Goal: Participate in discussion: Engage in conversation with other users on a specific topic

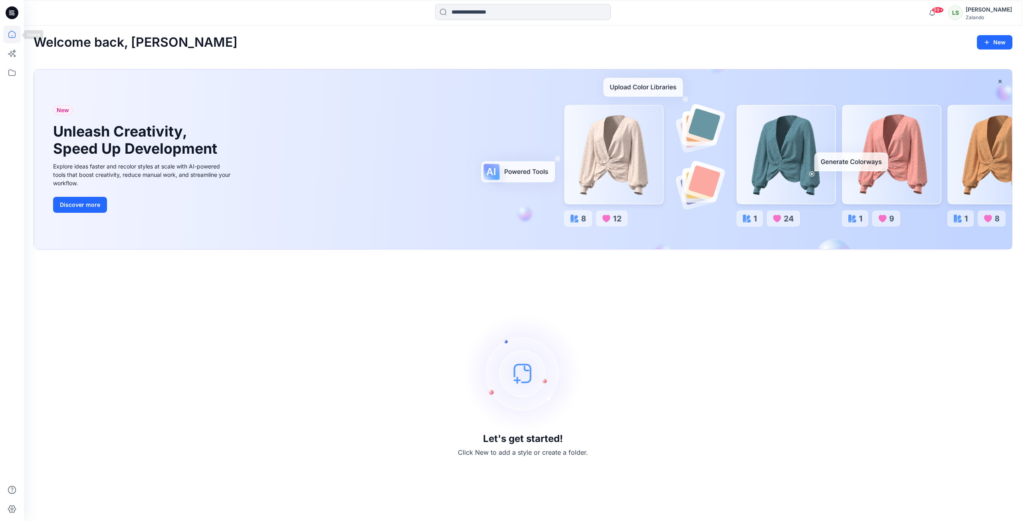
click at [15, 33] on icon at bounding box center [11, 34] width 7 height 7
click at [14, 20] on icon at bounding box center [12, 13] width 13 height 26
click at [12, 12] on icon at bounding box center [13, 12] width 4 height 0
click at [12, 35] on icon at bounding box center [12, 35] width 18 height 18
click at [14, 69] on icon at bounding box center [12, 73] width 18 height 18
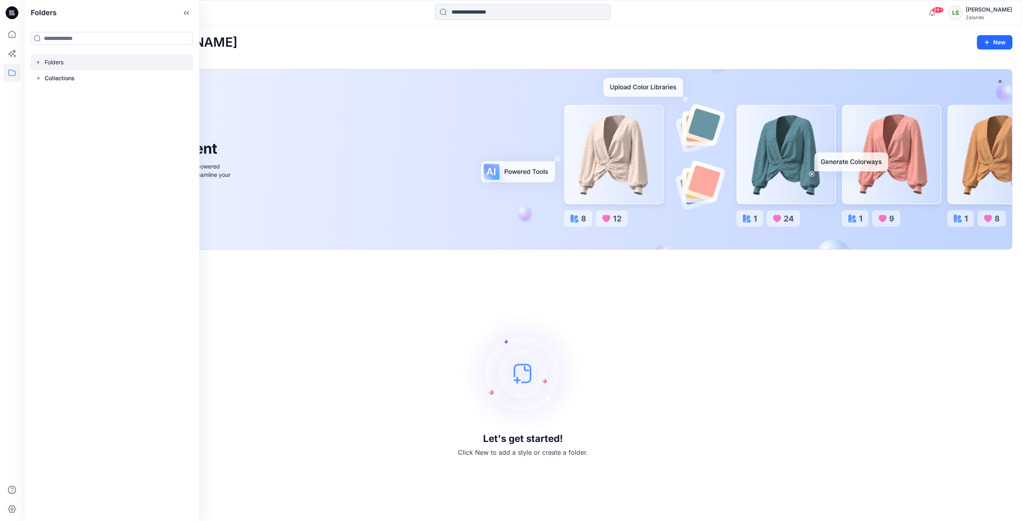
click at [49, 65] on div at bounding box center [111, 62] width 163 height 16
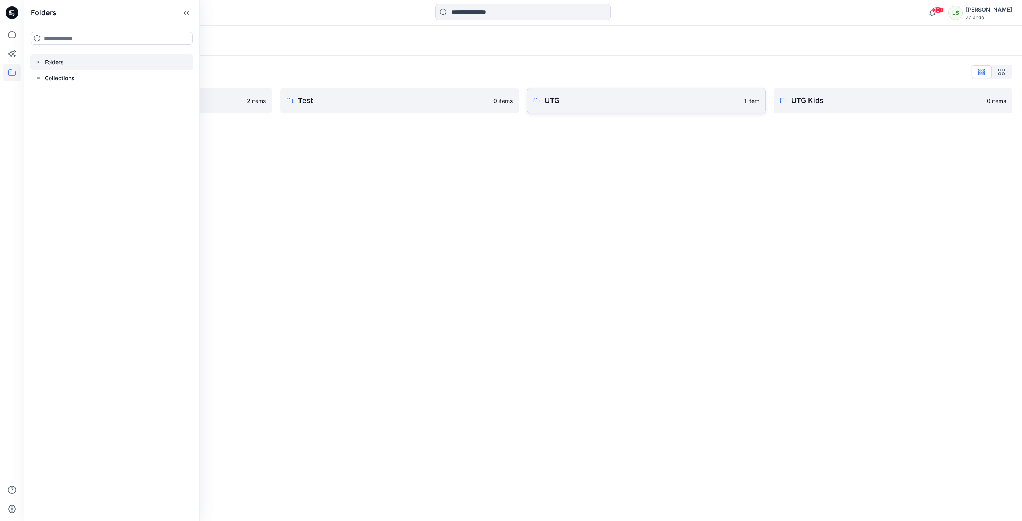
click at [606, 95] on p "UTG" at bounding box center [641, 100] width 195 height 11
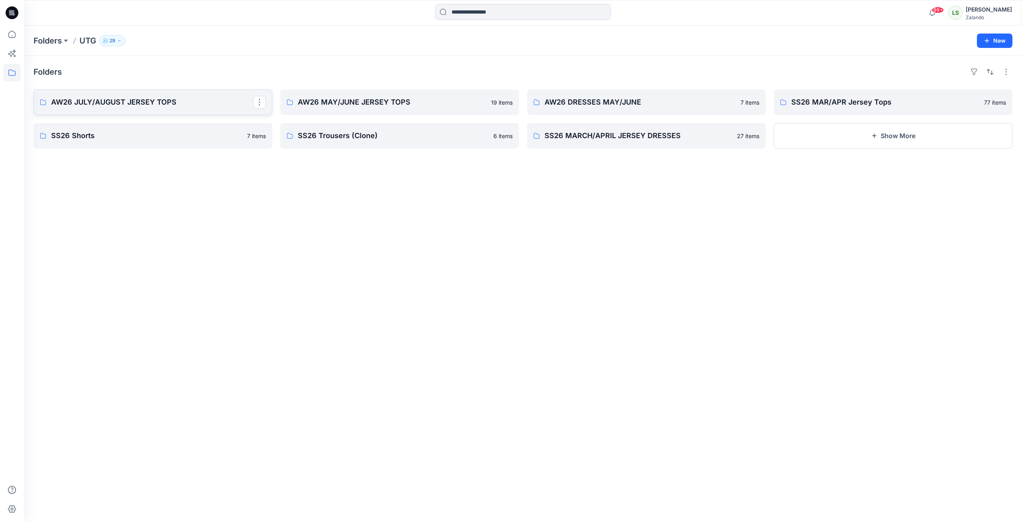
click at [158, 95] on link "AW26 JULY/AUGUST JERSEY TOPS" at bounding box center [153, 102] width 239 height 26
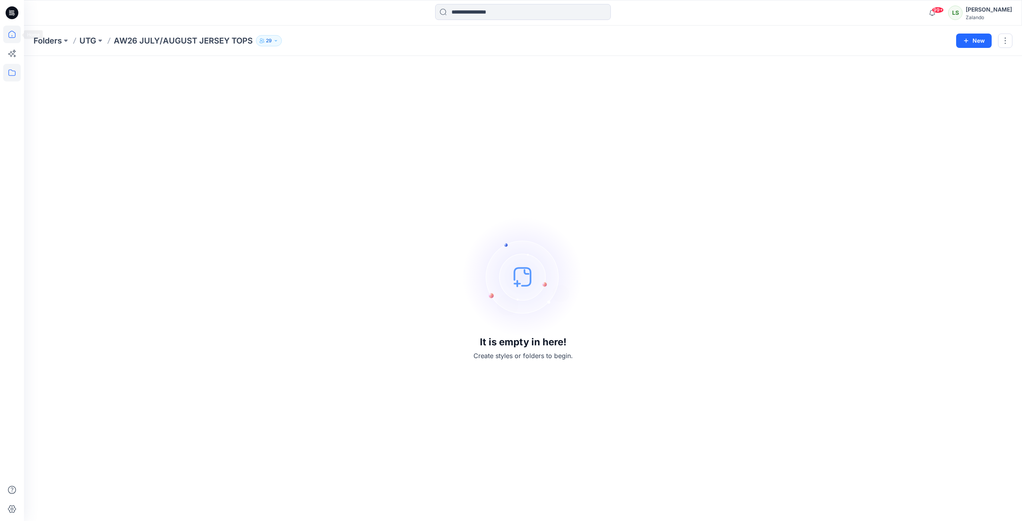
click at [7, 35] on icon at bounding box center [12, 35] width 18 height 18
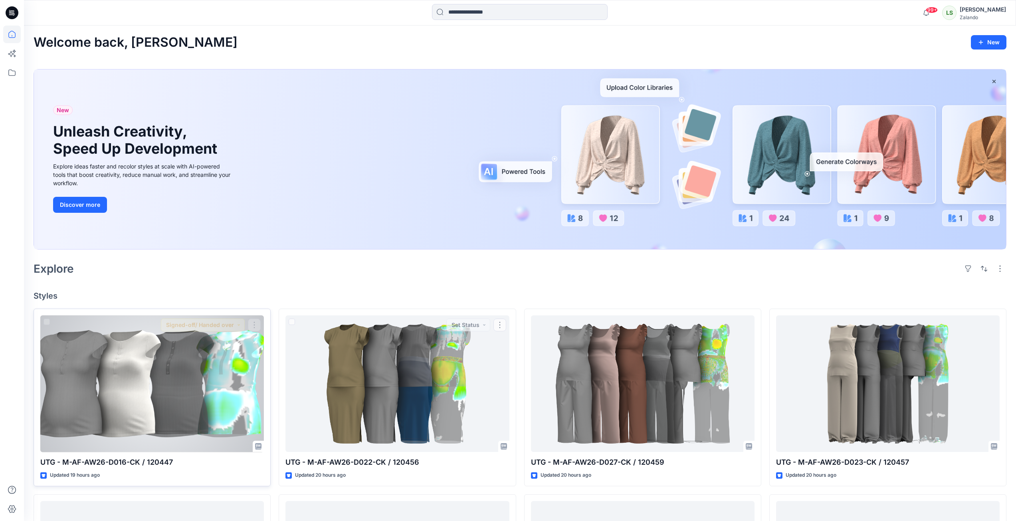
click at [219, 406] on div at bounding box center [152, 383] width 224 height 137
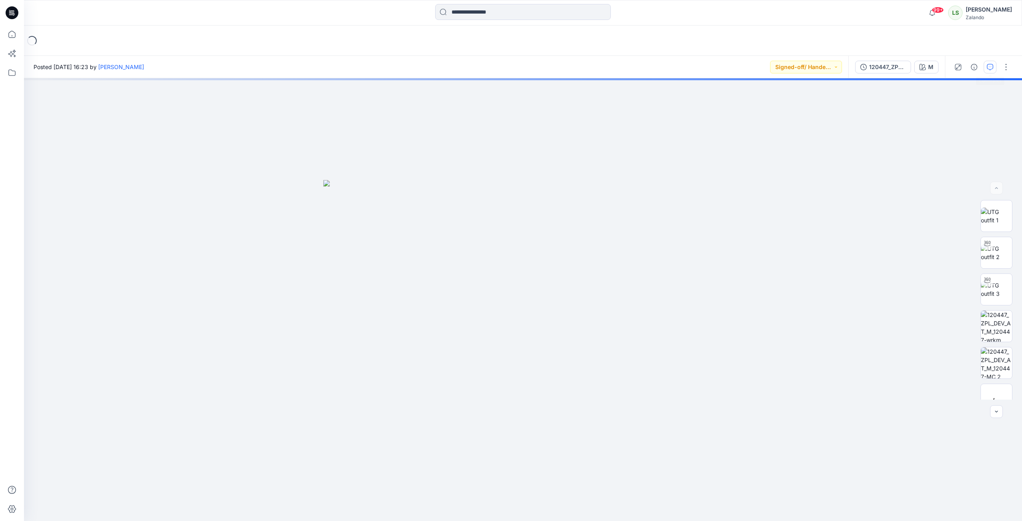
click at [990, 69] on icon "button" at bounding box center [990, 67] width 6 height 6
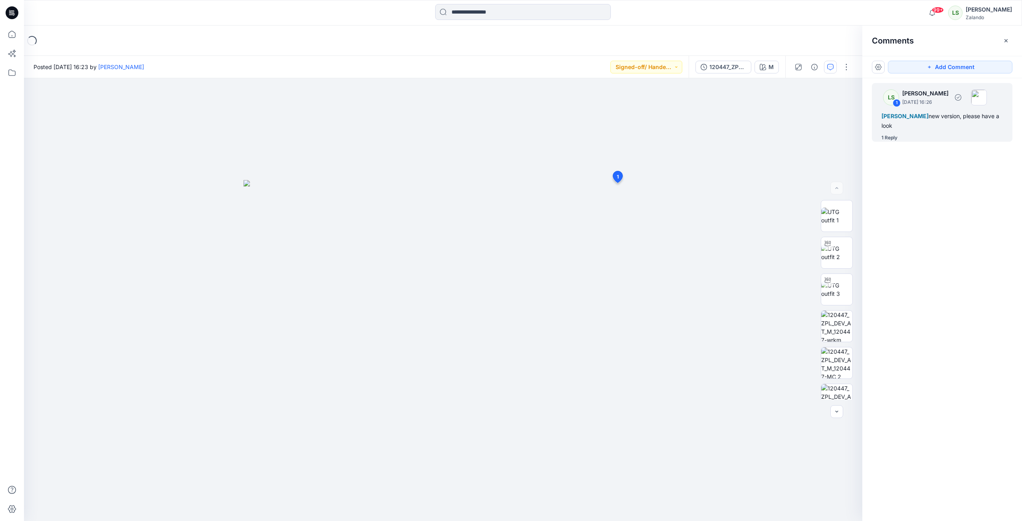
click at [896, 139] on div "1 Reply" at bounding box center [889, 138] width 16 height 8
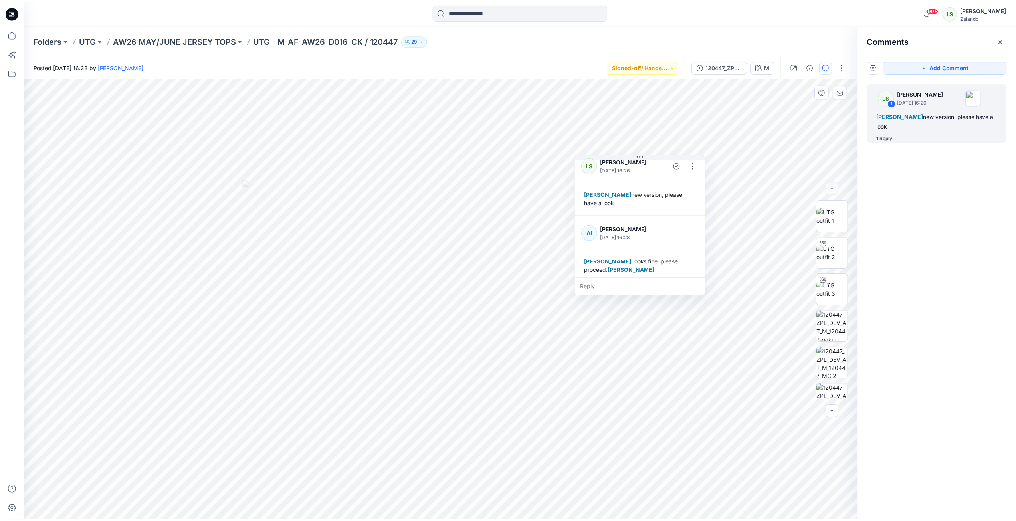
scroll to position [14, 0]
click at [6, 34] on icon at bounding box center [12, 35] width 18 height 18
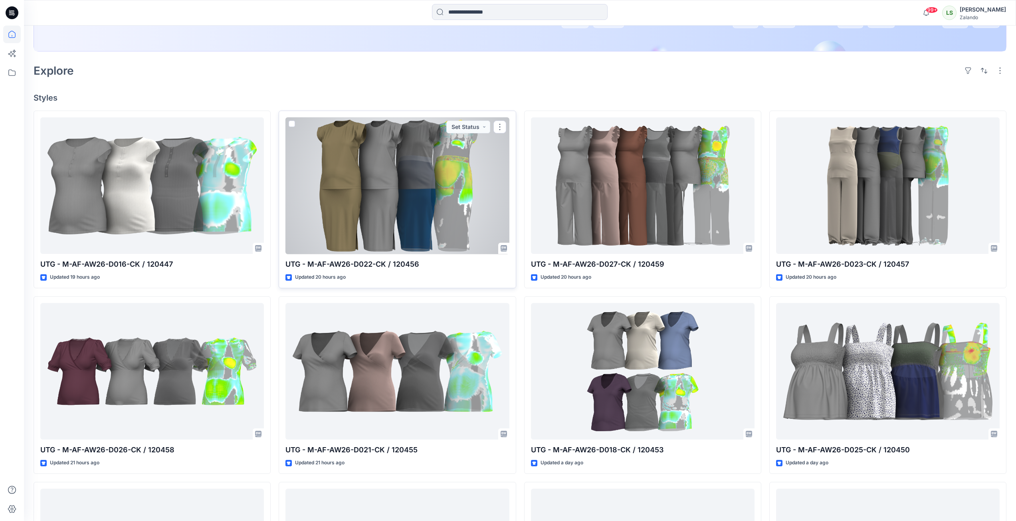
scroll to position [200, 0]
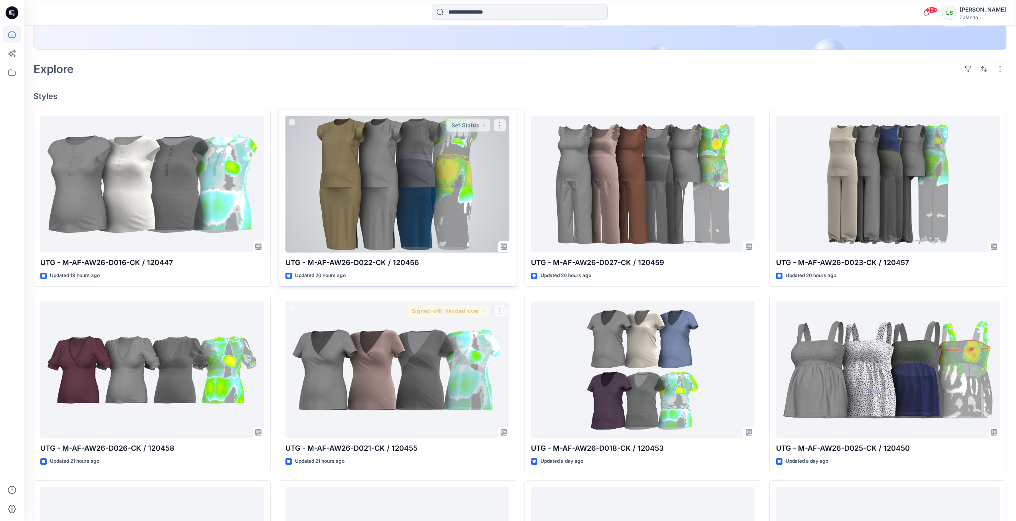
click at [429, 182] on div at bounding box center [397, 184] width 224 height 137
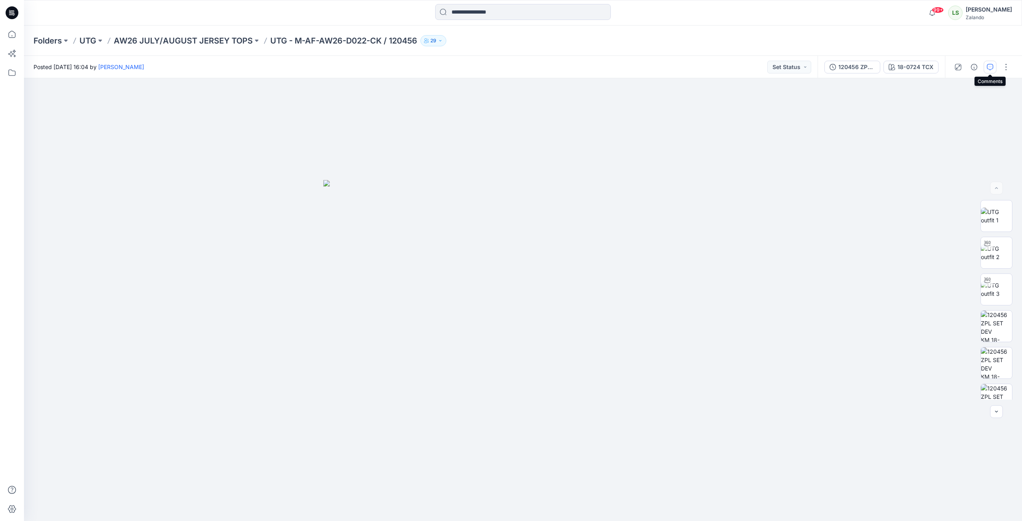
click at [994, 71] on button "button" at bounding box center [989, 67] width 13 height 13
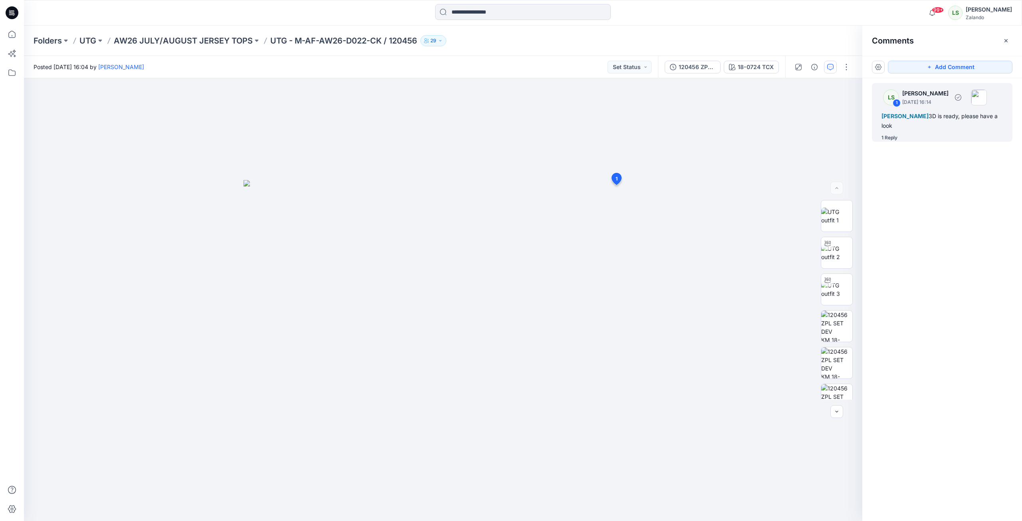
click at [896, 135] on div "1 Reply" at bounding box center [889, 138] width 16 height 8
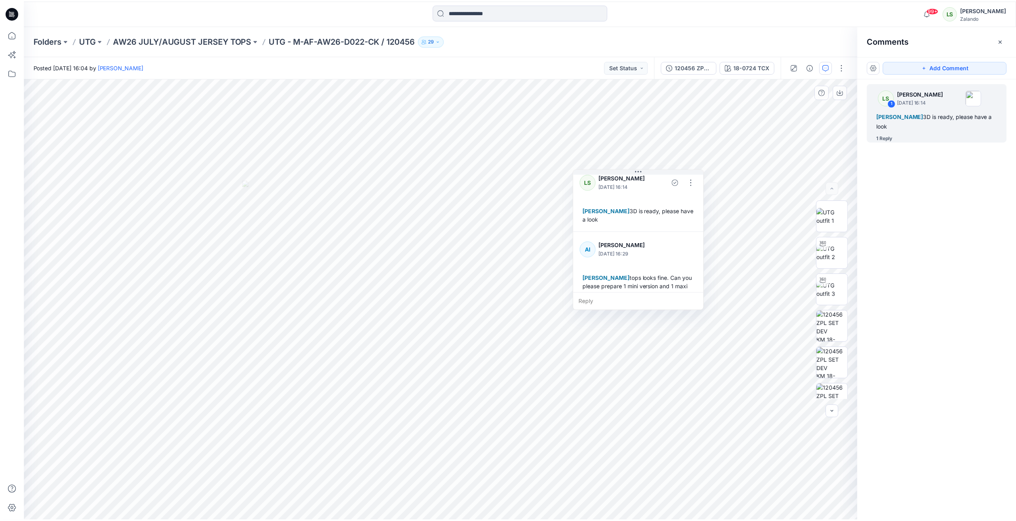
scroll to position [31, 0]
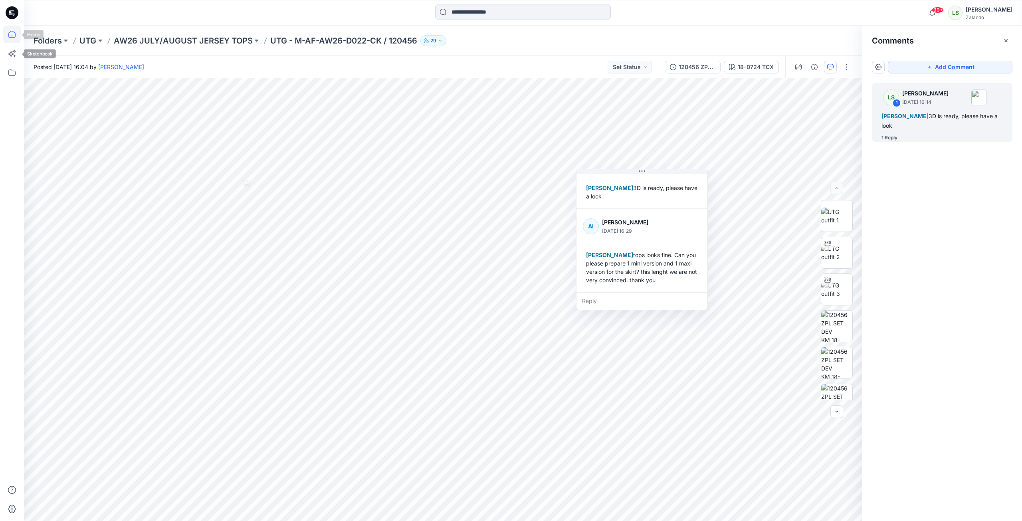
click at [12, 39] on icon at bounding box center [12, 35] width 18 height 18
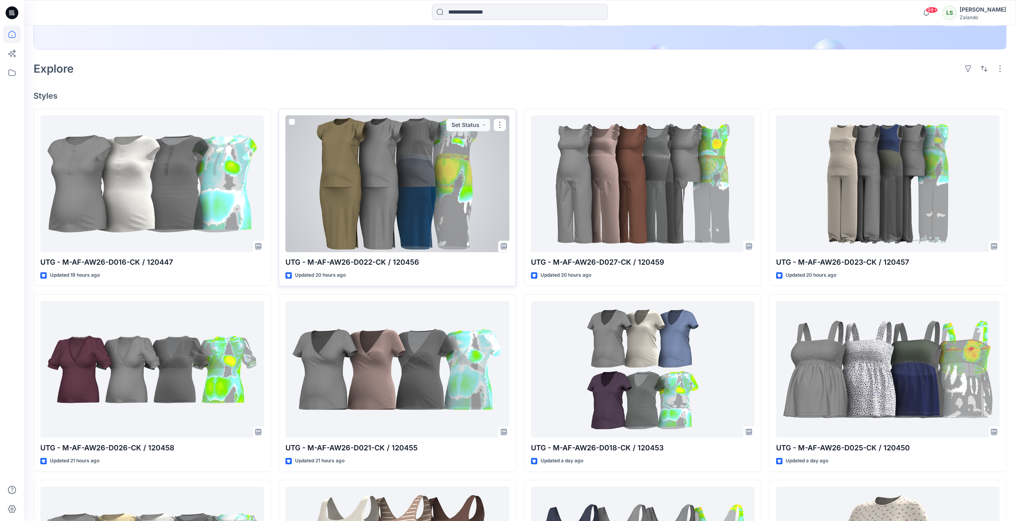
scroll to position [200, 0]
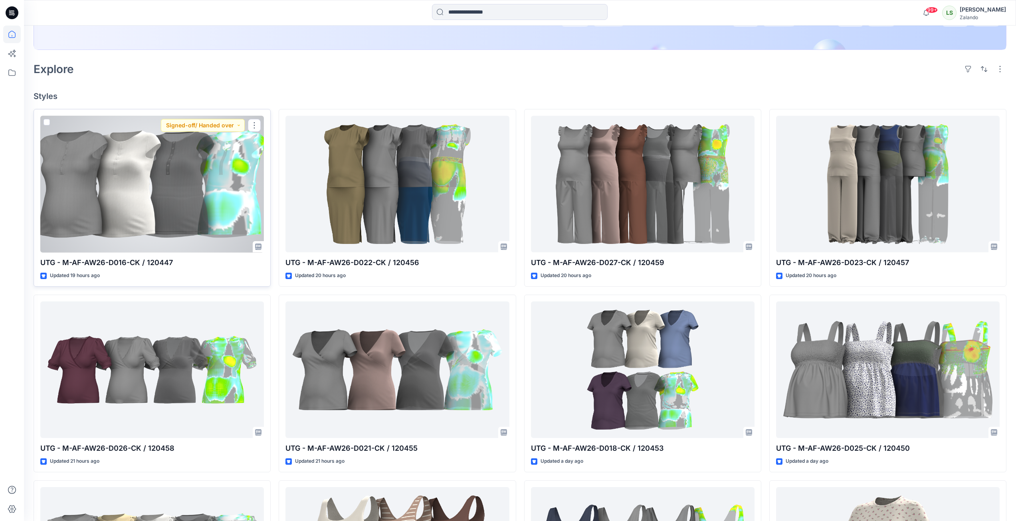
click at [196, 161] on div at bounding box center [152, 184] width 224 height 137
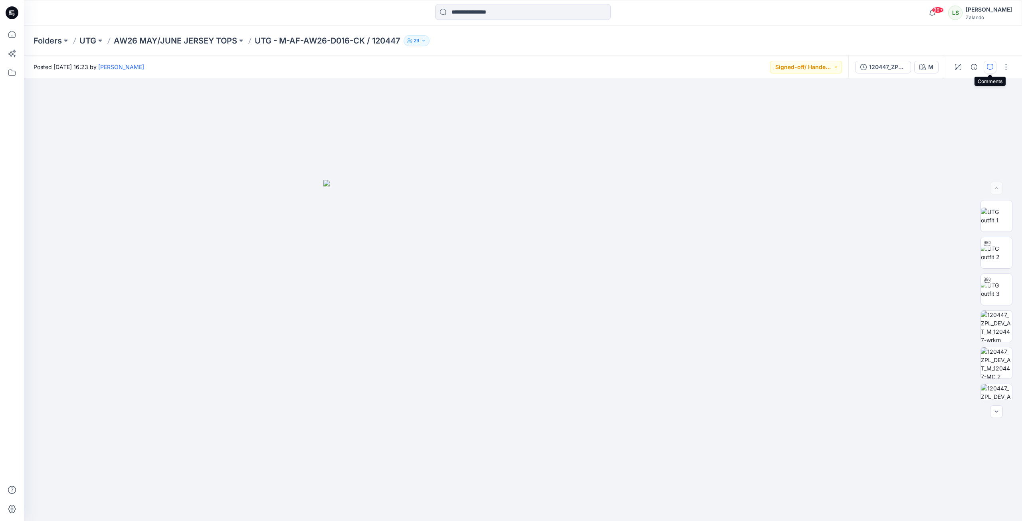
click at [992, 67] on icon "button" at bounding box center [990, 67] width 6 height 6
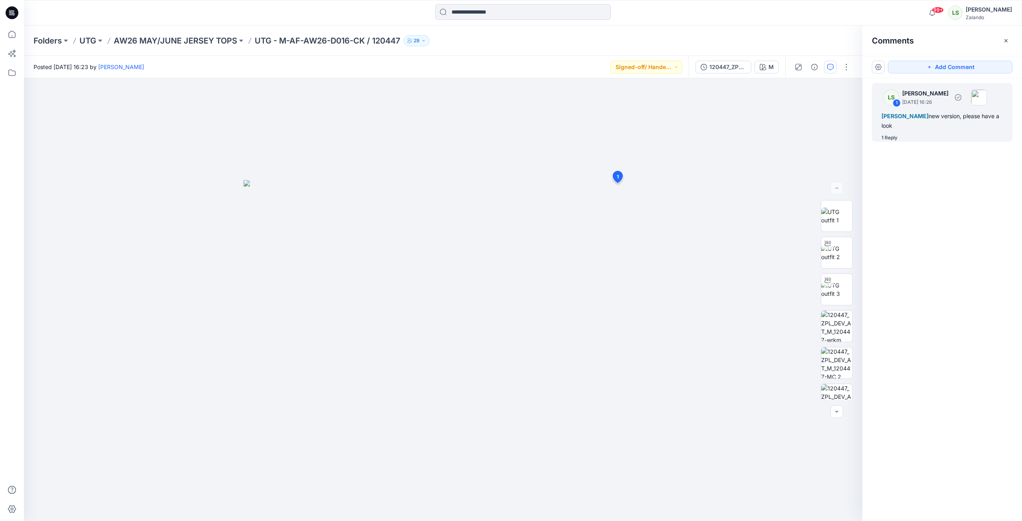
click at [893, 139] on div "1 Reply" at bounding box center [889, 138] width 16 height 8
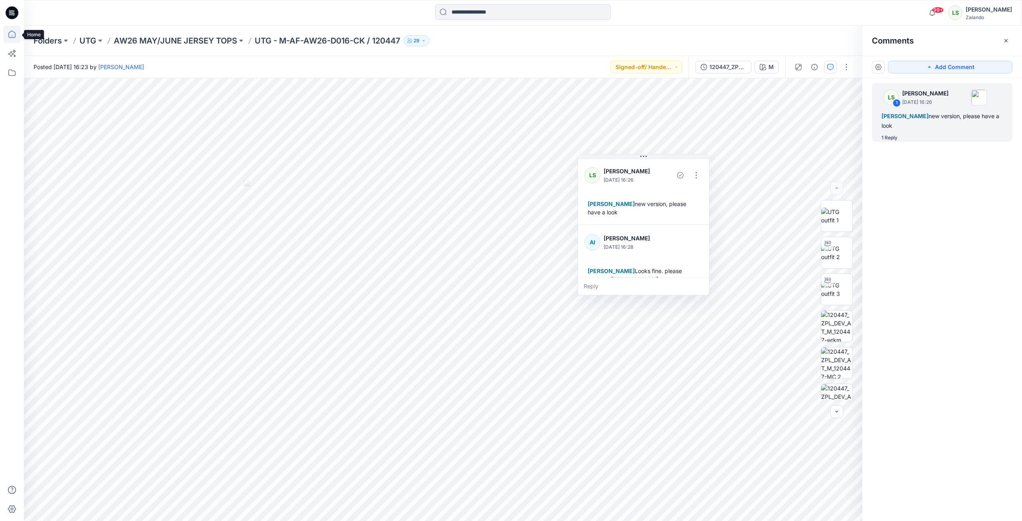
click at [16, 35] on icon at bounding box center [11, 34] width 7 height 7
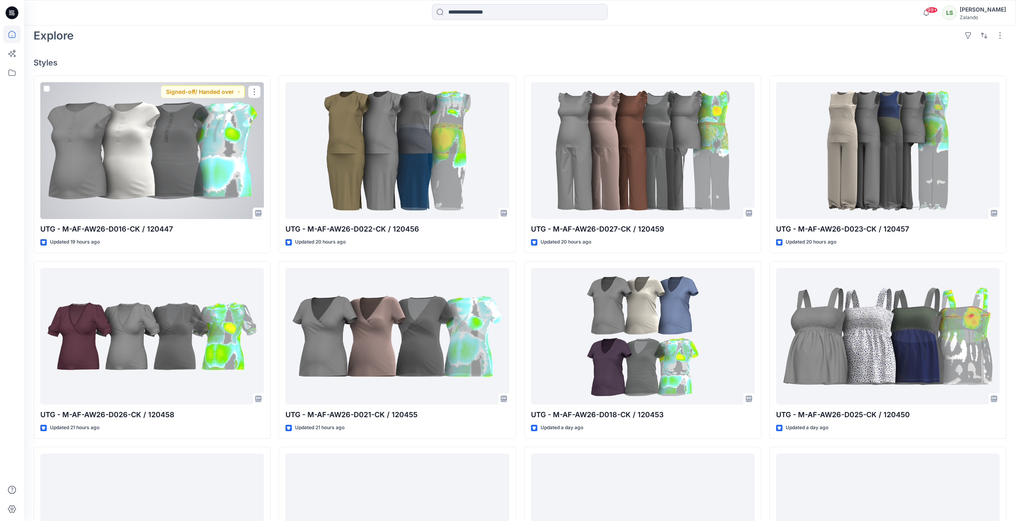
scroll to position [175, 0]
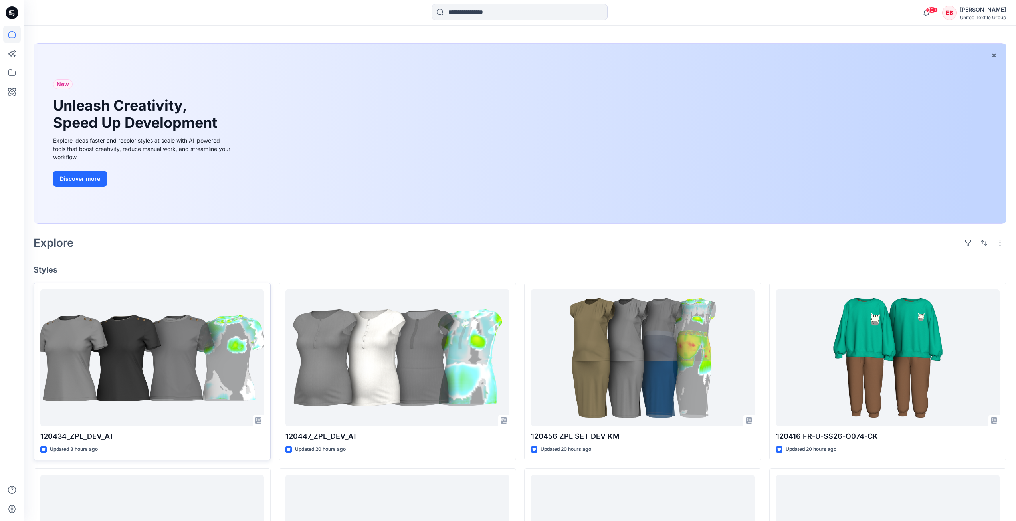
scroll to position [40, 0]
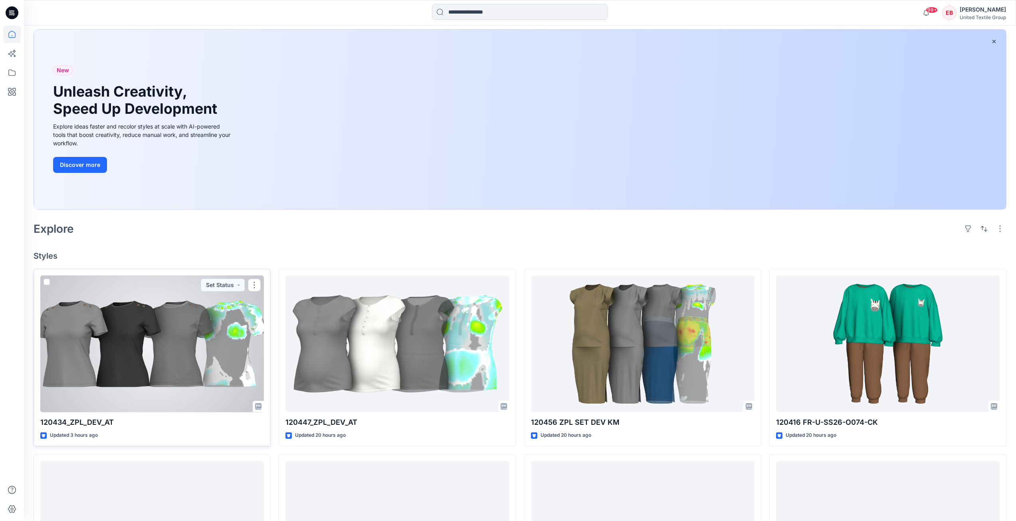
click at [214, 352] on div at bounding box center [152, 343] width 224 height 137
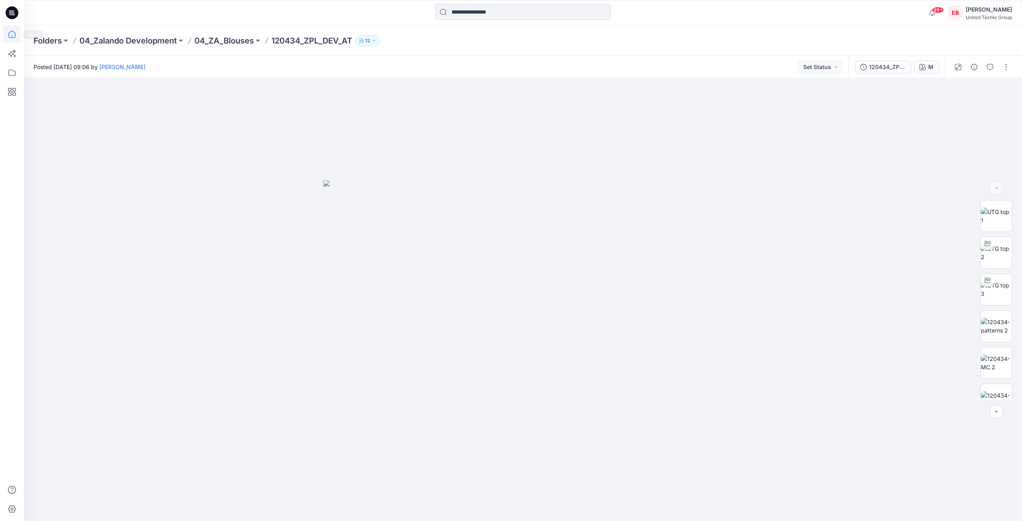
click at [10, 38] on icon at bounding box center [12, 35] width 18 height 18
